Goal: Task Accomplishment & Management: Use online tool/utility

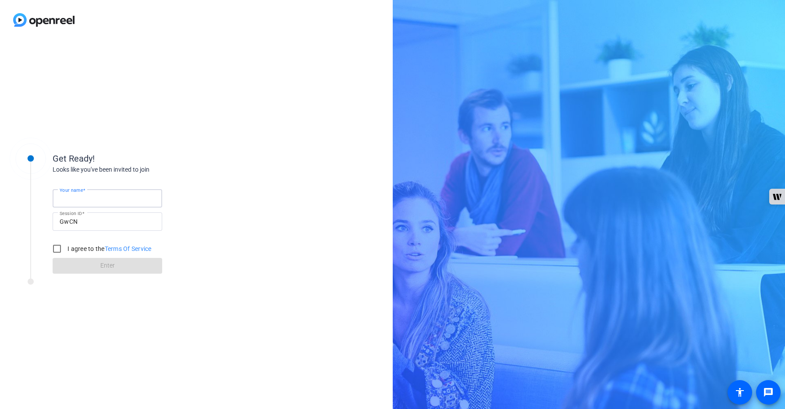
click at [131, 196] on input "Your name" at bounding box center [108, 198] width 96 height 11
type input "[PERSON_NAME]"
click at [57, 249] on input "I agree to the Terms Of Service" at bounding box center [57, 249] width 18 height 18
checkbox input "true"
click at [112, 268] on span "Enter" at bounding box center [107, 265] width 14 height 9
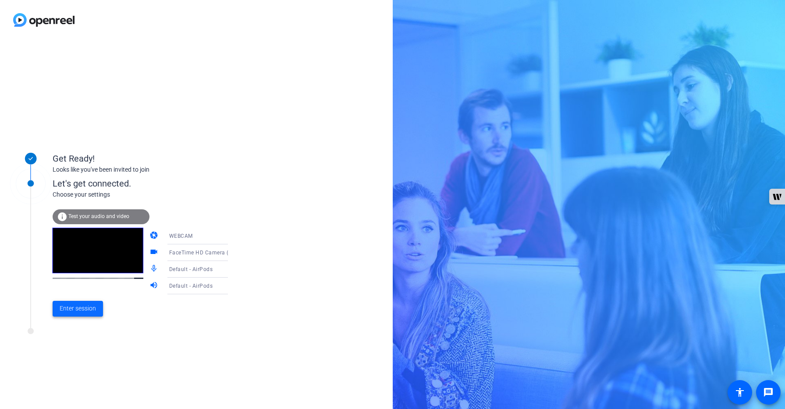
click at [81, 310] on span "Enter session" at bounding box center [78, 308] width 36 height 9
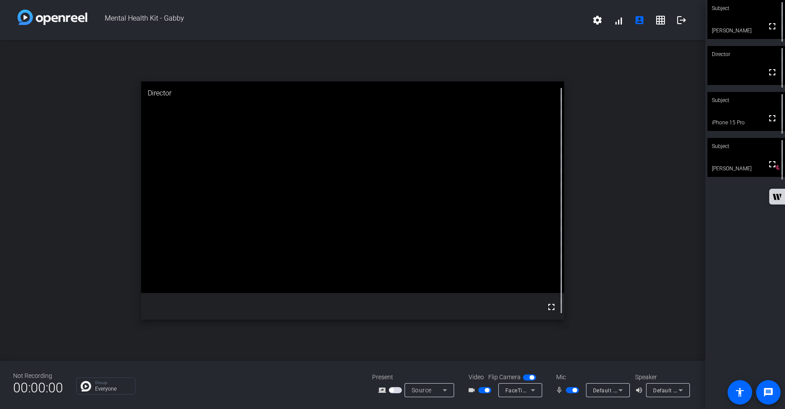
click at [568, 393] on span "button" at bounding box center [572, 391] width 13 height 6
click at [576, 391] on span "button" at bounding box center [572, 391] width 13 height 6
click at [569, 391] on span "button" at bounding box center [572, 391] width 13 height 6
click at [577, 390] on span "button" at bounding box center [572, 391] width 13 height 6
click at [570, 391] on span "button" at bounding box center [572, 391] width 13 height 6
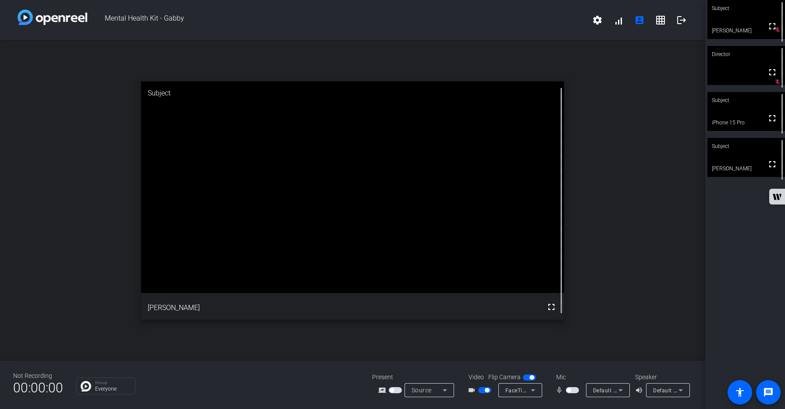
click at [573, 390] on span "button" at bounding box center [572, 391] width 13 height 6
click at [569, 390] on span "button" at bounding box center [572, 391] width 13 height 6
click at [577, 391] on span "button" at bounding box center [572, 391] width 13 height 6
click at [569, 390] on span "button" at bounding box center [572, 391] width 13 height 6
click at [576, 392] on span "button" at bounding box center [572, 391] width 13 height 6
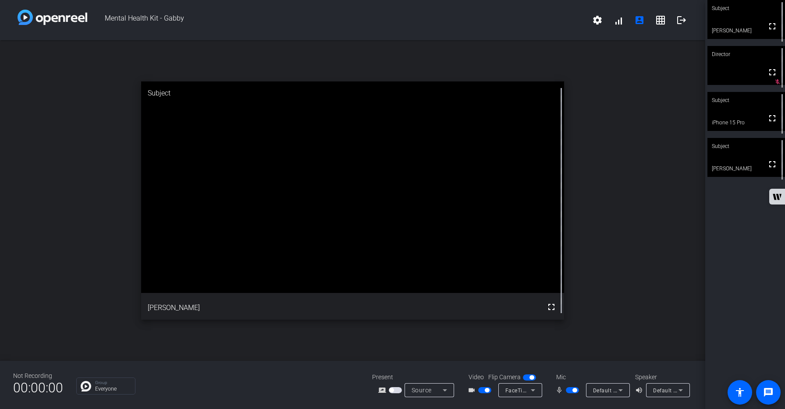
click at [569, 392] on span "button" at bounding box center [572, 391] width 13 height 6
click at [577, 391] on span "button" at bounding box center [572, 391] width 13 height 6
click at [569, 391] on span "button" at bounding box center [572, 391] width 13 height 6
click at [575, 391] on span "button" at bounding box center [572, 391] width 13 height 6
click at [567, 391] on span "button" at bounding box center [572, 391] width 13 height 6
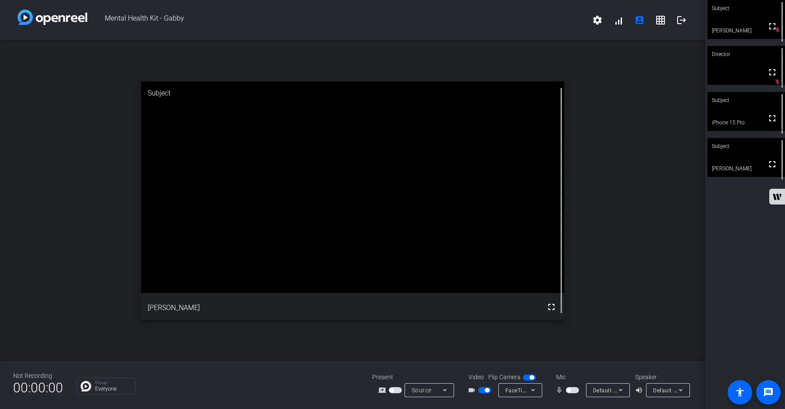
click at [574, 391] on span "button" at bounding box center [572, 391] width 13 height 6
click at [568, 390] on span "button" at bounding box center [572, 391] width 13 height 6
click at [577, 392] on span "button" at bounding box center [572, 391] width 13 height 6
click at [567, 391] on span "button" at bounding box center [572, 391] width 13 height 6
click at [574, 391] on span "button" at bounding box center [572, 391] width 13 height 6
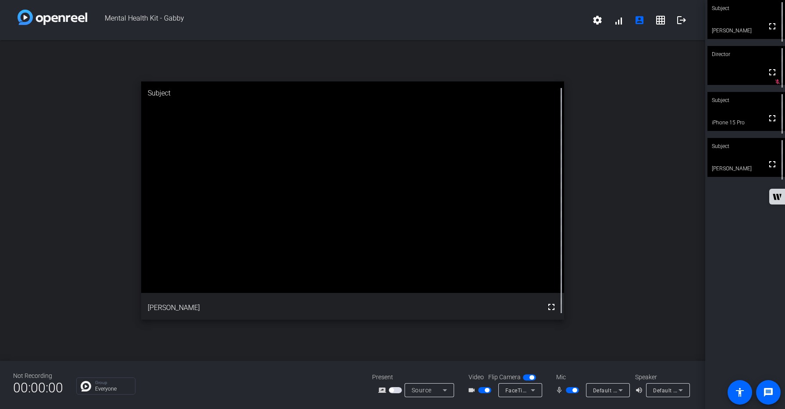
click at [568, 391] on span "button" at bounding box center [572, 391] width 13 height 6
click at [577, 392] on span "button" at bounding box center [572, 391] width 13 height 6
click at [568, 391] on span "button" at bounding box center [572, 391] width 13 height 6
click at [575, 391] on span "button" at bounding box center [572, 391] width 13 height 6
click at [568, 391] on span "button" at bounding box center [572, 391] width 13 height 6
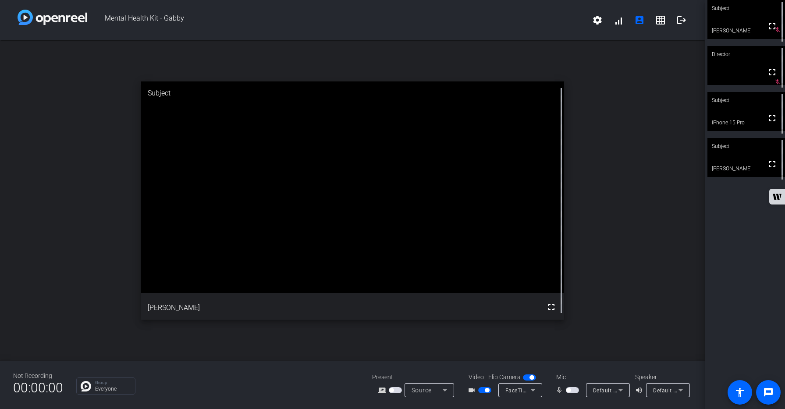
click at [577, 389] on span "button" at bounding box center [572, 391] width 13 height 6
click at [569, 391] on span "button" at bounding box center [572, 391] width 13 height 6
click at [577, 390] on span "button" at bounding box center [572, 391] width 13 height 6
click at [568, 390] on span "button" at bounding box center [572, 391] width 13 height 6
click at [578, 390] on span "button" at bounding box center [572, 391] width 13 height 6
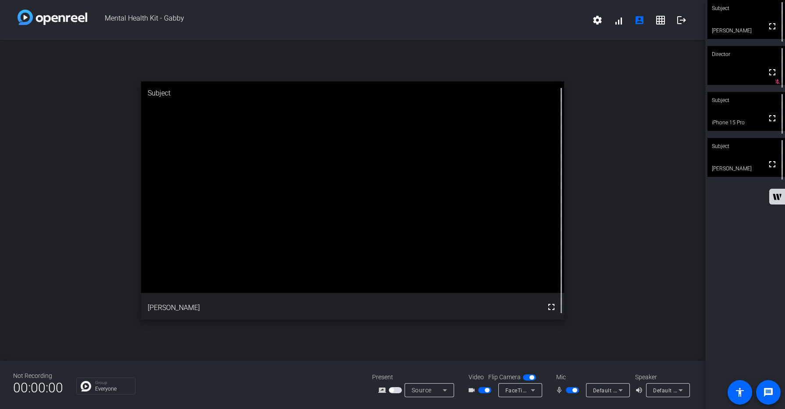
click at [569, 391] on span "button" at bounding box center [572, 391] width 13 height 6
click at [577, 390] on span "button" at bounding box center [572, 391] width 13 height 6
click at [568, 389] on span "button" at bounding box center [572, 391] width 13 height 6
click at [577, 391] on span "button" at bounding box center [572, 391] width 13 height 6
click at [642, 285] on div "open_in_new Subject fullscreen [PERSON_NAME]" at bounding box center [352, 200] width 705 height 321
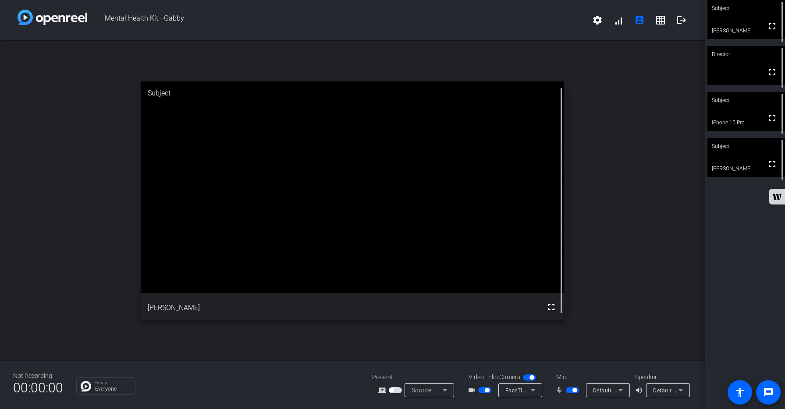
click at [713, 286] on div "Subject fullscreen [PERSON_NAME] Director fullscreen Subject fullscreen iPhone …" at bounding box center [745, 204] width 80 height 409
click at [681, 20] on mat-icon "logout" at bounding box center [681, 20] width 11 height 11
